Goal: Information Seeking & Learning: Compare options

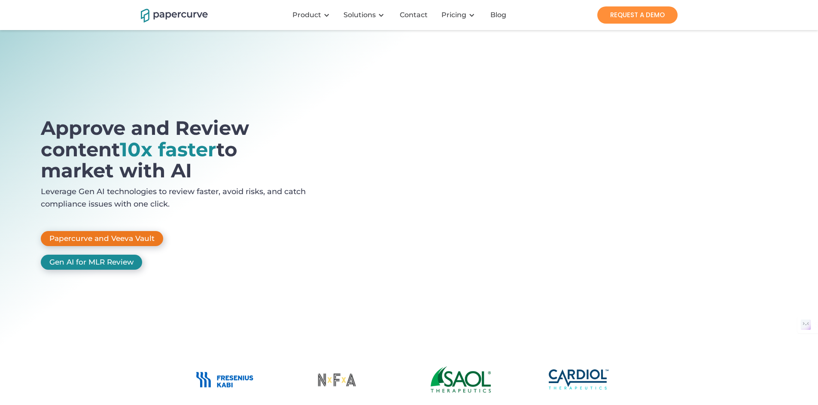
click at [105, 231] on link "Papercurve and Veeva Vault" at bounding box center [102, 238] width 122 height 15
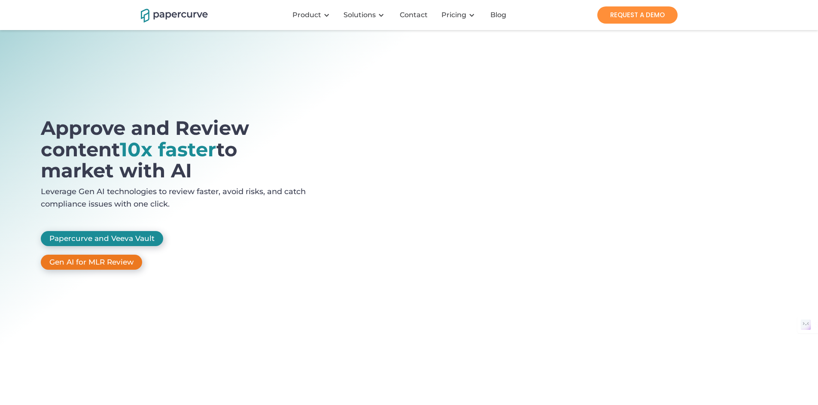
click at [111, 255] on link "Gen AI for MLR Review" at bounding box center [91, 262] width 101 height 15
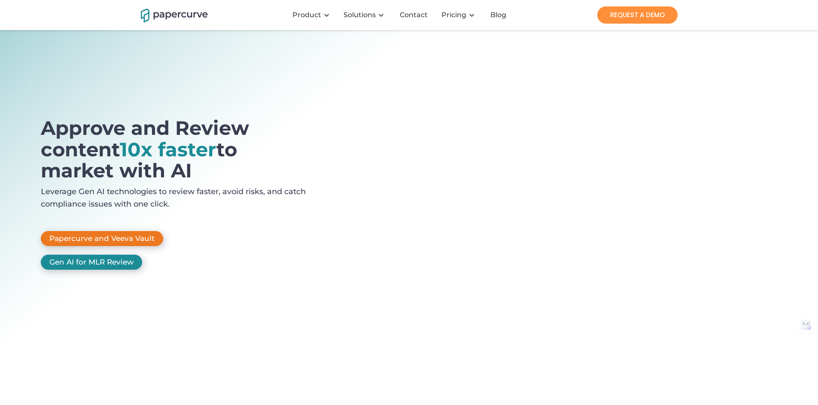
click at [122, 231] on link "Papercurve and Veeva Vault" at bounding box center [102, 238] width 122 height 15
drag, startPoint x: 31, startPoint y: 122, endPoint x: 41, endPoint y: 130, distance: 13.1
click at [41, 130] on section "Approve and Review content 10x faster to market with AI Leverage Gen AI technol…" at bounding box center [409, 189] width 818 height 318
click at [96, 231] on link "Papercurve and Veeva Vault" at bounding box center [102, 238] width 122 height 15
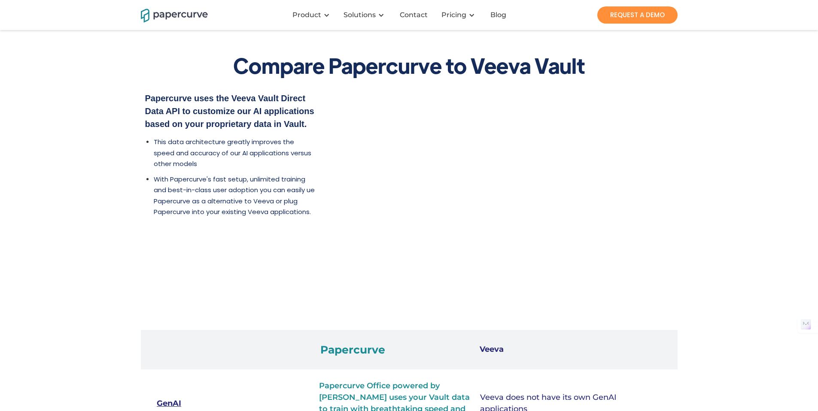
click at [231, 280] on div "Papercurve uses the Veeva Vault Direct Data API to customize our AI application…" at bounding box center [409, 190] width 537 height 196
click at [180, 13] on img "home" at bounding box center [174, 14] width 67 height 15
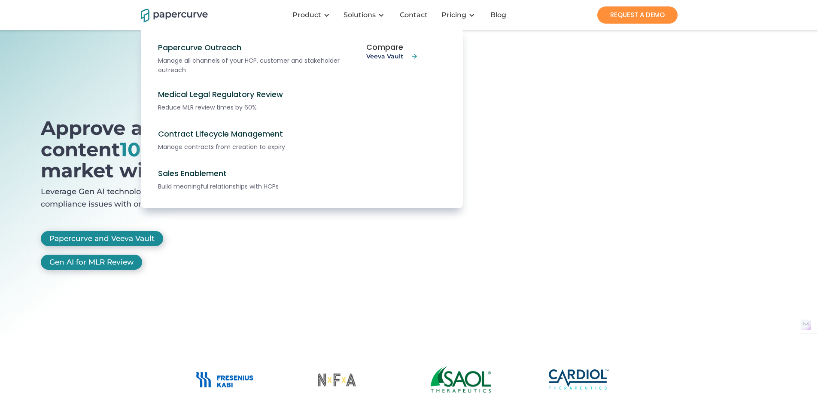
click at [386, 58] on link "Veeva Vault" at bounding box center [392, 56] width 52 height 8
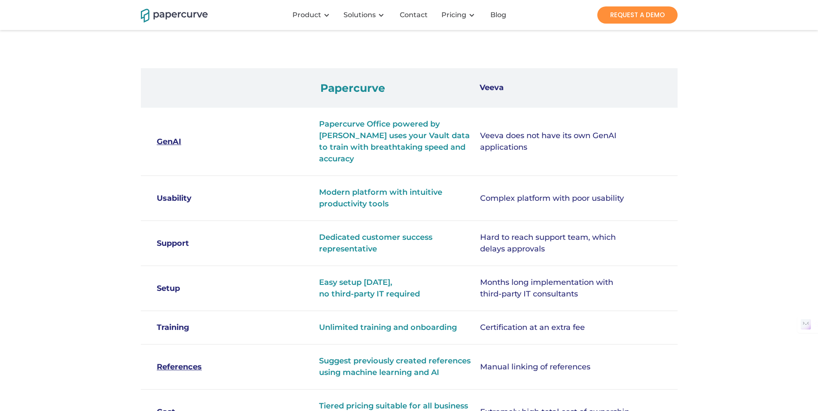
scroll to position [262, 0]
drag, startPoint x: 389, startPoint y: 201, endPoint x: 317, endPoint y: 192, distance: 71.7
click at [317, 192] on div "Usability Modern platform with intuitive productivity tools Complex platform wi…" at bounding box center [409, 198] width 537 height 45
click at [510, 195] on div "Complex platform with poor usability" at bounding box center [557, 198] width 155 height 12
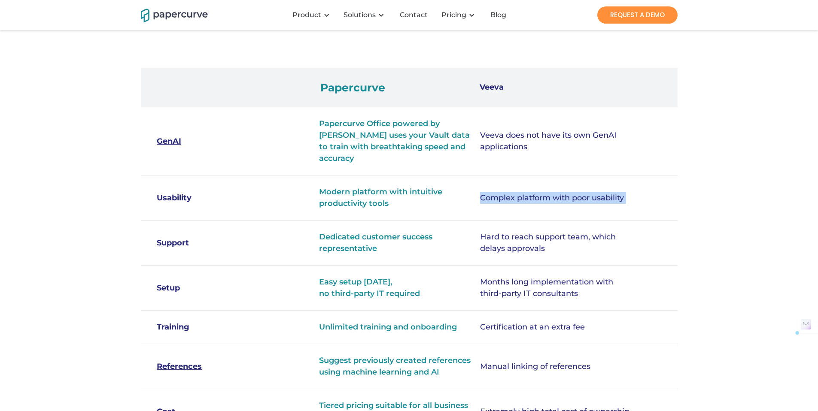
click at [510, 195] on div "Complex platform with poor usability" at bounding box center [557, 198] width 155 height 12
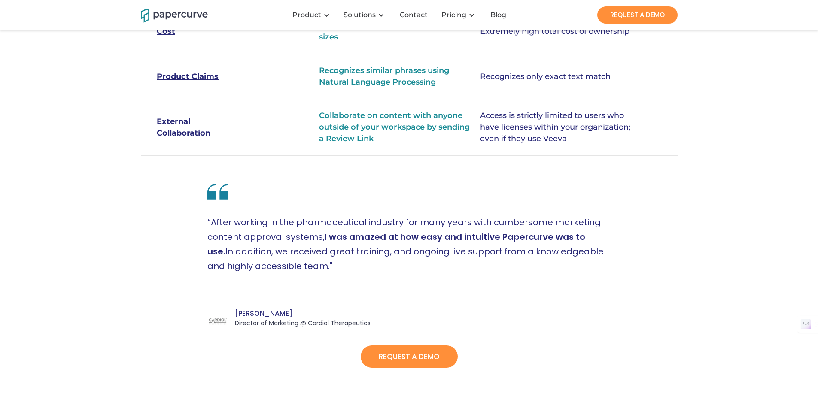
scroll to position [650, 0]
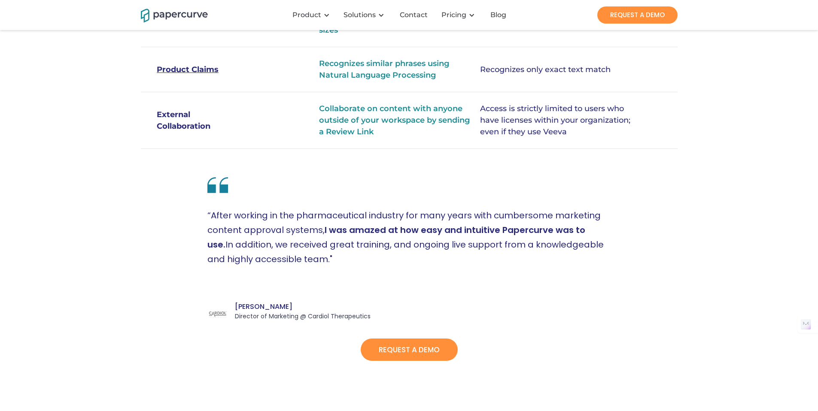
click at [313, 256] on p "“After working in the pharmaceutical industry for many years with cumbersome ma…" at bounding box center [409, 239] width 404 height 63
click at [311, 256] on p "“After working in the pharmaceutical industry for many years with cumbersome ma…" at bounding box center [409, 239] width 404 height 63
click at [310, 254] on p "“After working in the pharmaceutical industry for many years with cumbersome ma…" at bounding box center [409, 239] width 404 height 63
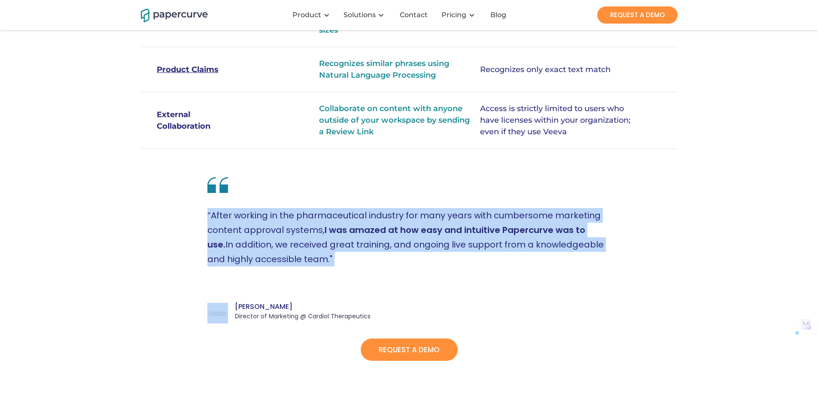
drag, startPoint x: 310, startPoint y: 254, endPoint x: 202, endPoint y: 213, distance: 115.6
click at [212, 213] on p "“After working in the pharmaceutical industry for many years with cumbersome ma…" at bounding box center [409, 239] width 404 height 63
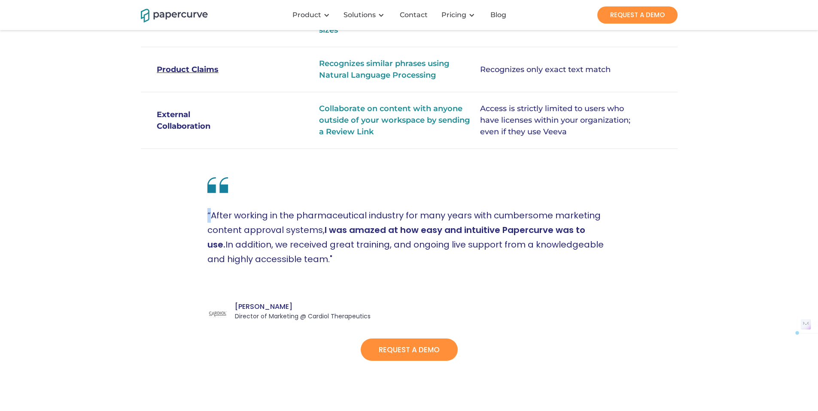
drag, startPoint x: 212, startPoint y: 213, endPoint x: 205, endPoint y: 213, distance: 6.5
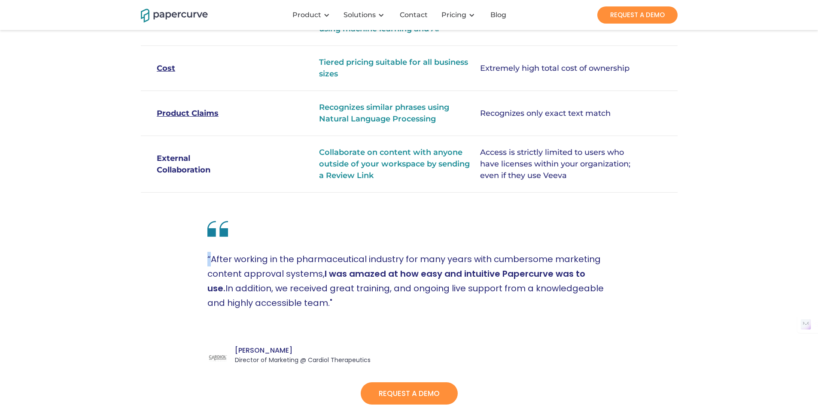
scroll to position [788, 0]
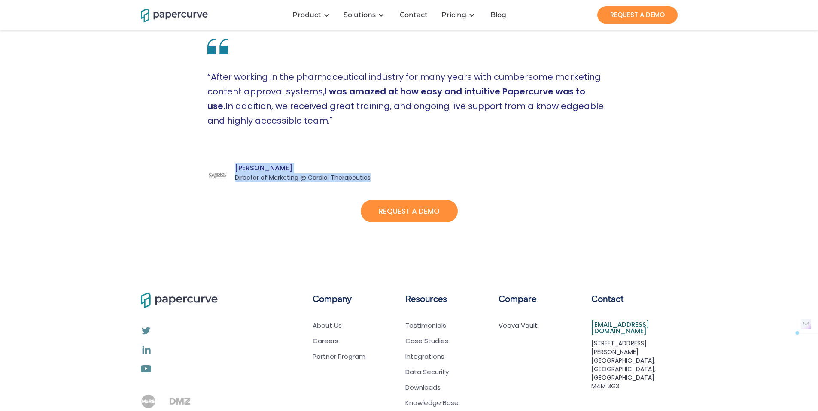
drag, startPoint x: 376, startPoint y: 176, endPoint x: 233, endPoint y: 163, distance: 143.6
click at [233, 163] on div "“After working in the pharmaceutical industry for many years with cumbersome ma…" at bounding box center [409, 109] width 404 height 147
click at [380, 176] on div "“After working in the pharmaceutical industry for many years with cumbersome ma…" at bounding box center [409, 109] width 404 height 147
drag, startPoint x: 407, startPoint y: 177, endPoint x: 234, endPoint y: 164, distance: 174.0
click at [234, 164] on div "“After working in the pharmaceutical industry for many years with cumbersome ma…" at bounding box center [409, 109] width 404 height 147
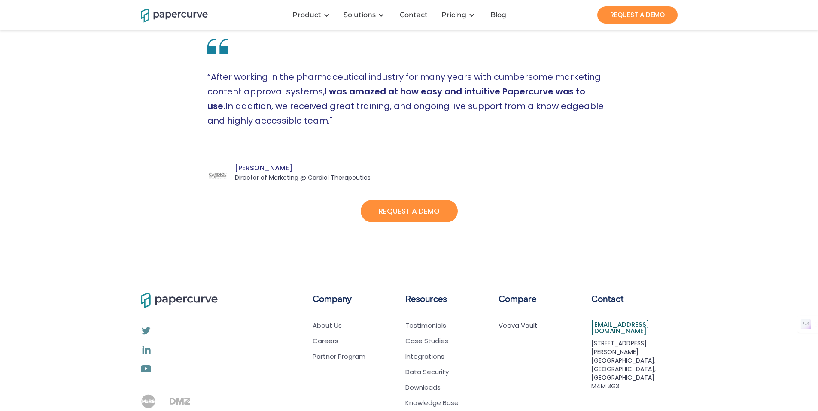
click at [377, 179] on div "“After working in the pharmaceutical industry for many years with cumbersome ma…" at bounding box center [409, 109] width 404 height 147
drag, startPoint x: 369, startPoint y: 176, endPoint x: 235, endPoint y: 164, distance: 134.6
click at [235, 164] on div "Jerome Sneiderman Director of Marketing @ Cardiol Therapeutics" at bounding box center [303, 172] width 136 height 19
click at [373, 176] on div "“After working in the pharmaceutical industry for many years with cumbersome ma…" at bounding box center [409, 109] width 404 height 147
drag, startPoint x: 368, startPoint y: 175, endPoint x: 353, endPoint y: 177, distance: 15.2
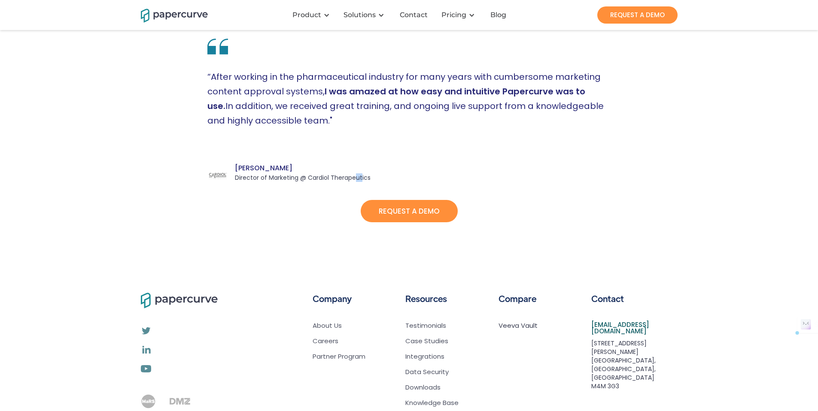
click at [353, 177] on div "Director of Marketing @ Cardiol Therapeutics" at bounding box center [303, 177] width 136 height 9
drag, startPoint x: 368, startPoint y: 175, endPoint x: 235, endPoint y: 166, distance: 133.8
click at [235, 166] on div "Jerome Sneiderman Director of Marketing @ Cardiol Therapeutics" at bounding box center [303, 172] width 136 height 19
click at [236, 165] on div "Jerome Sneiderman" at bounding box center [303, 168] width 136 height 10
drag, startPoint x: 236, startPoint y: 165, endPoint x: 371, endPoint y: 179, distance: 136.4
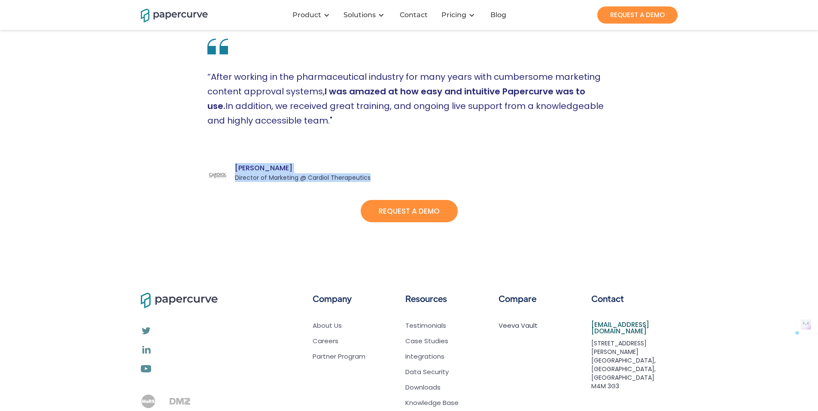
click at [371, 179] on div "“After working in the pharmaceutical industry for many years with cumbersome ma…" at bounding box center [409, 109] width 404 height 147
click at [210, 74] on p "“After working in the pharmaceutical industry for many years with cumbersome ma…" at bounding box center [409, 101] width 404 height 63
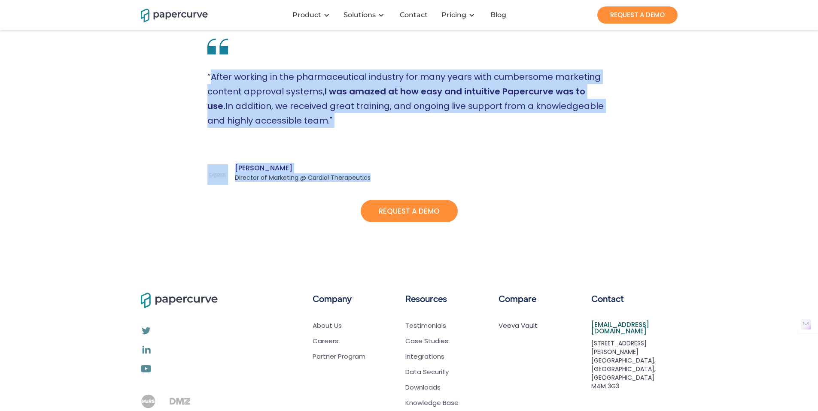
drag, startPoint x: 211, startPoint y: 74, endPoint x: 377, endPoint y: 173, distance: 194.1
click at [377, 173] on div "“After working in the pharmaceutical industry for many years with cumbersome ma…" at bounding box center [409, 109] width 404 height 147
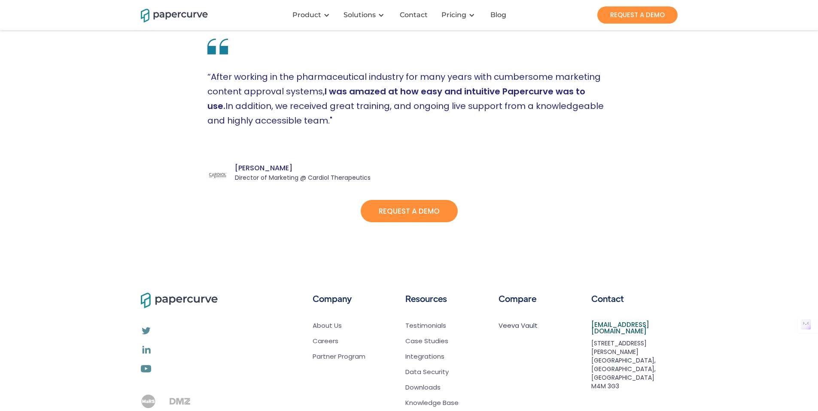
click at [383, 174] on div "“After working in the pharmaceutical industry for many years with cumbersome ma…" at bounding box center [409, 109] width 404 height 147
drag, startPoint x: 370, startPoint y: 175, endPoint x: 245, endPoint y: 159, distance: 125.5
click at [245, 159] on div "“After working in the pharmaceutical industry for many years with cumbersome ma…" at bounding box center [409, 109] width 404 height 147
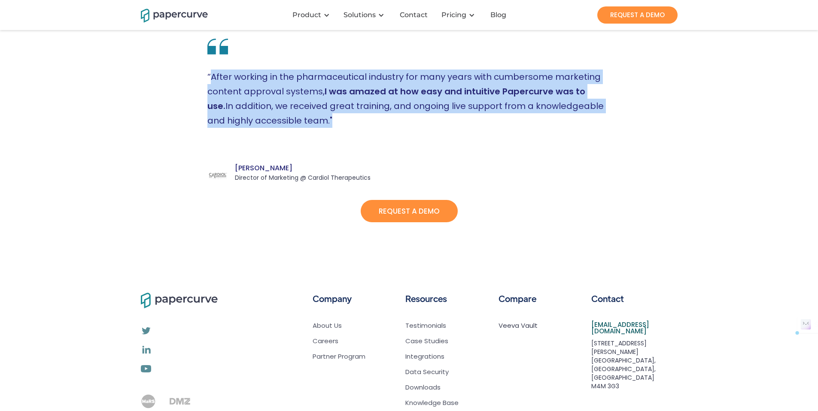
drag, startPoint x: 212, startPoint y: 73, endPoint x: 308, endPoint y: 120, distance: 107.5
click at [308, 120] on p "“After working in the pharmaceutical industry for many years with cumbersome ma…" at bounding box center [409, 101] width 404 height 63
click at [211, 73] on p "“After working in the pharmaceutical industry for many years with cumbersome ma…" at bounding box center [409, 101] width 404 height 63
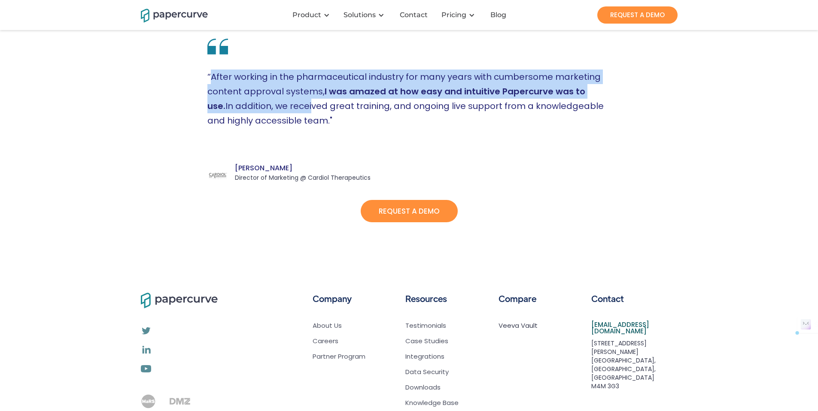
drag, startPoint x: 211, startPoint y: 73, endPoint x: 279, endPoint y: 105, distance: 74.5
click at [279, 106] on p "“After working in the pharmaceutical industry for many years with cumbersome ma…" at bounding box center [409, 101] width 404 height 63
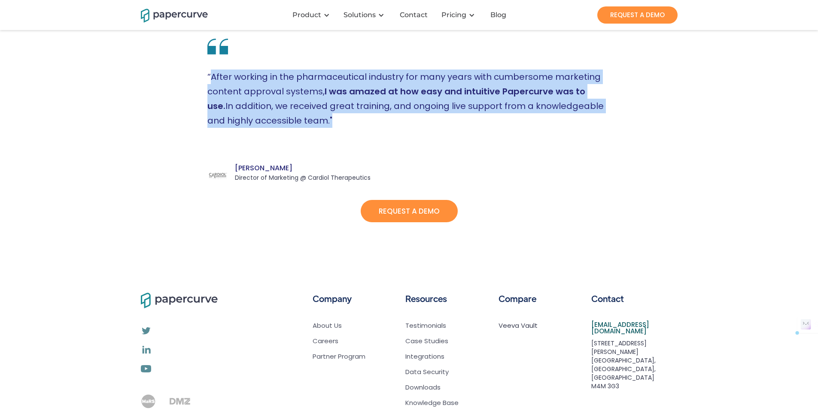
drag, startPoint x: 308, startPoint y: 119, endPoint x: 213, endPoint y: 76, distance: 104.2
click at [213, 76] on p "“After working in the pharmaceutical industry for many years with cumbersome ma…" at bounding box center [409, 101] width 404 height 63
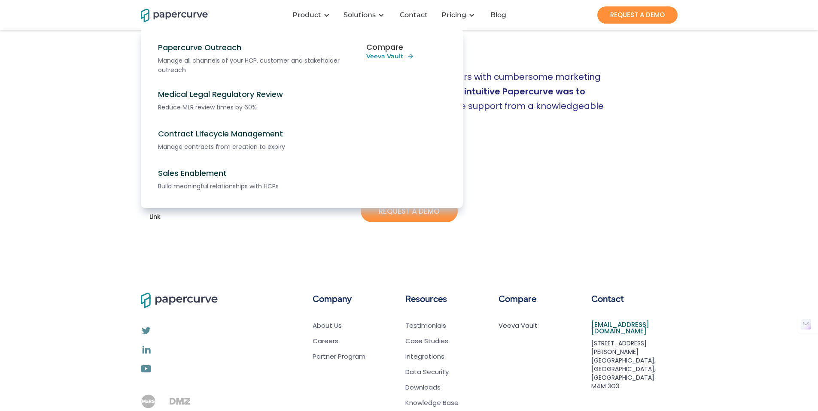
click at [568, 119] on nav "Papercurve Outreach Manage all channels of your HCP, customer and stakeholder o…" at bounding box center [409, 127] width 537 height 198
click at [526, 107] on nav "Papercurve Outreach Manage all channels of your HCP, customer and stakeholder o…" at bounding box center [409, 127] width 537 height 198
click at [523, 105] on nav "Papercurve Outreach Manage all channels of your HCP, customer and stakeholder o…" at bounding box center [409, 127] width 537 height 198
click at [520, 104] on nav "Papercurve Outreach Manage all channels of your HCP, customer and stakeholder o…" at bounding box center [409, 127] width 537 height 198
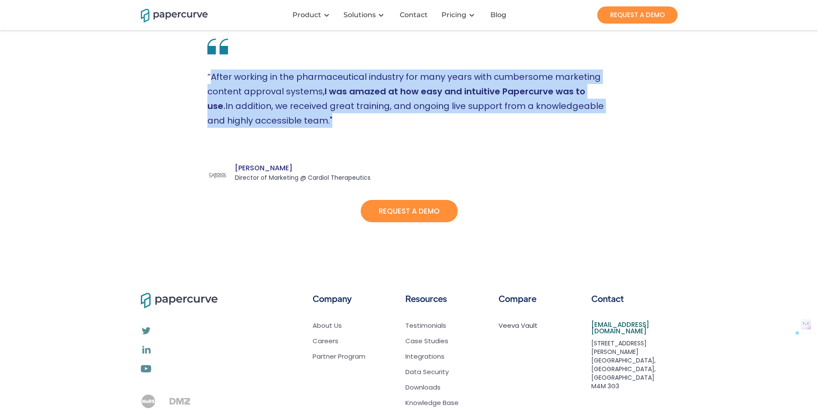
drag, startPoint x: 212, startPoint y: 74, endPoint x: 308, endPoint y: 118, distance: 105.5
click at [308, 118] on p "“After working in the pharmaceutical industry for many years with cumbersome ma…" at bounding box center [409, 101] width 404 height 63
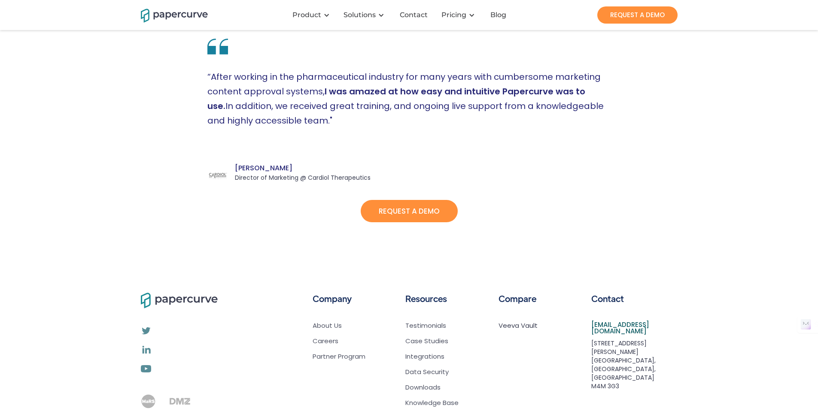
click at [316, 117] on p "“After working in the pharmaceutical industry for many years with cumbersome ma…" at bounding box center [409, 101] width 404 height 63
drag, startPoint x: 310, startPoint y: 116, endPoint x: 200, endPoint y: 74, distance: 118.5
click at [335, 119] on p "“After working in the pharmaceutical industry for many years with cumbersome ma…" at bounding box center [409, 101] width 404 height 63
drag, startPoint x: 328, startPoint y: 116, endPoint x: 204, endPoint y: 73, distance: 131.1
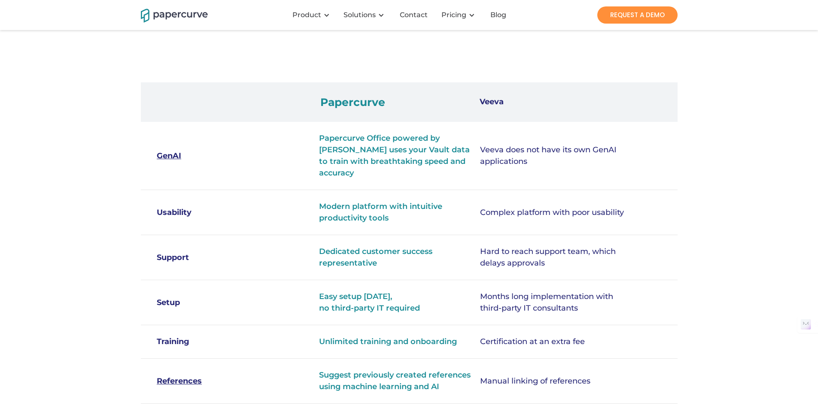
scroll to position [0, 0]
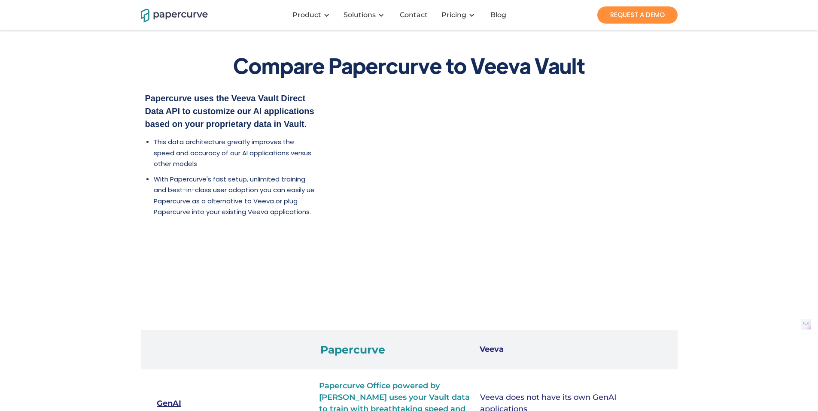
click at [172, 14] on img "home" at bounding box center [174, 14] width 67 height 15
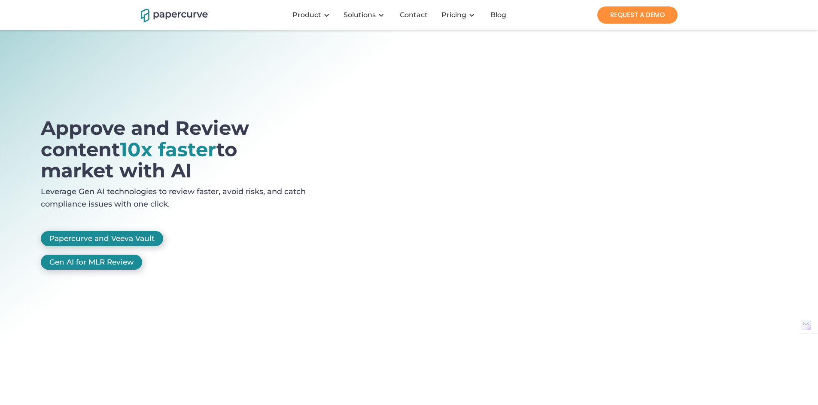
click at [62, 56] on div "Approve and Review content 10x faster to market with AI Leverage Gen AI technol…" at bounding box center [409, 189] width 736 height 267
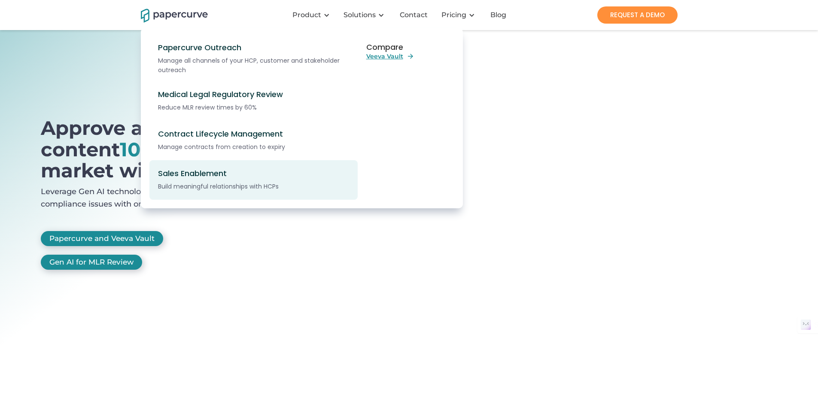
click at [223, 176] on div "Sales Enablement" at bounding box center [258, 173] width 201 height 9
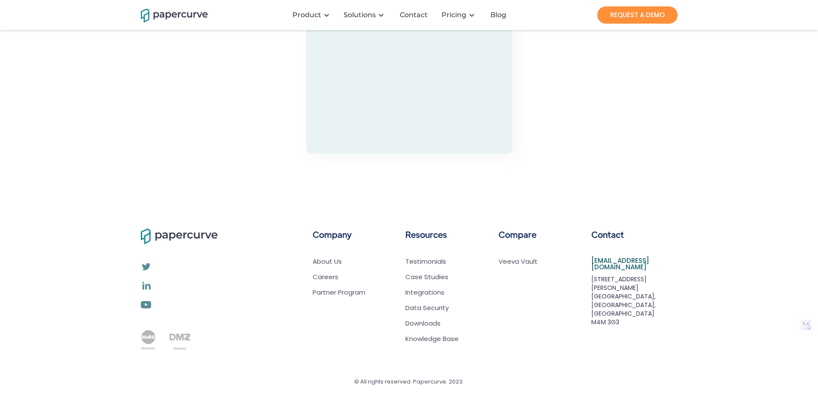
scroll to position [1540, 0]
